Goal: Information Seeking & Learning: Learn about a topic

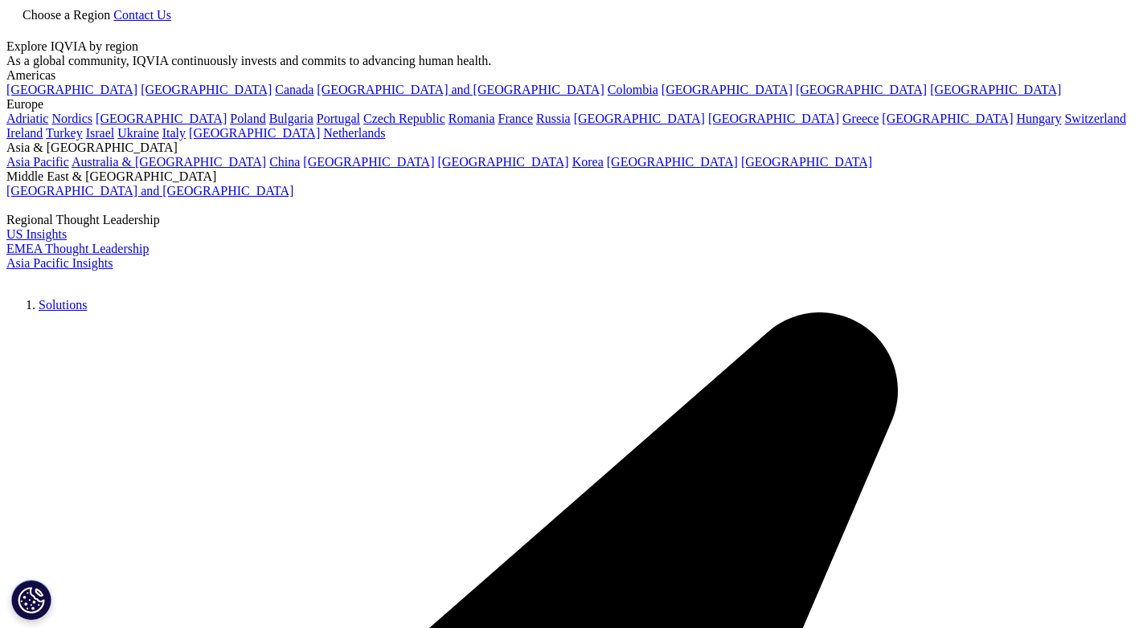
type input "careers"
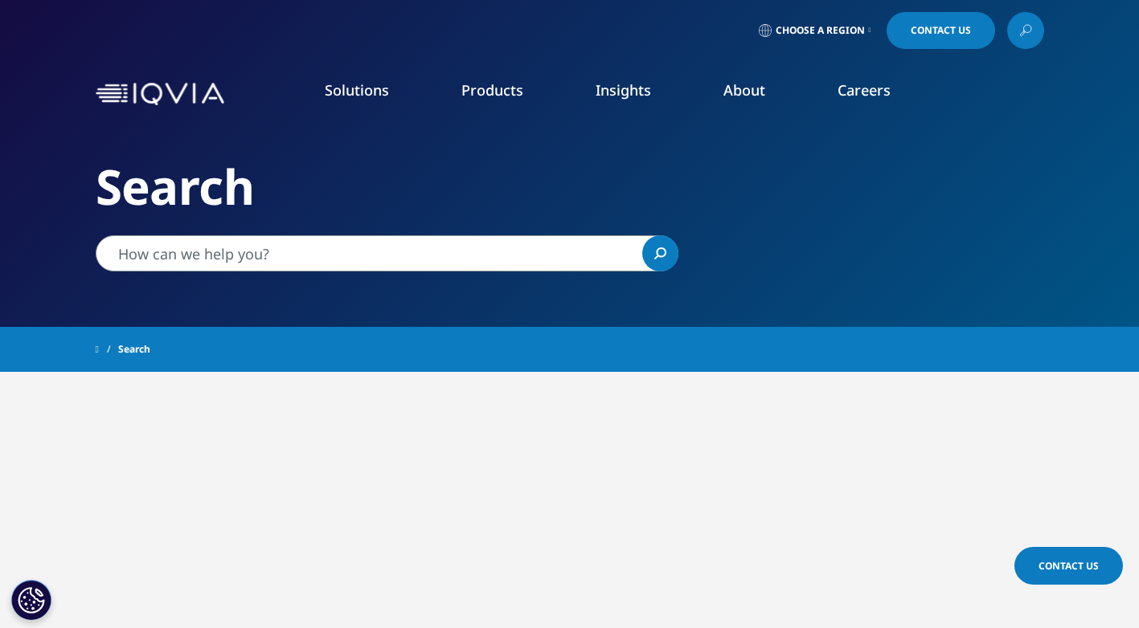
click at [848, 88] on link "Careers" at bounding box center [863, 89] width 53 height 19
click at [383, 234] on link "Technology & Analytics" at bounding box center [430, 232] width 255 height 18
